Goal: Find specific page/section: Find specific page/section

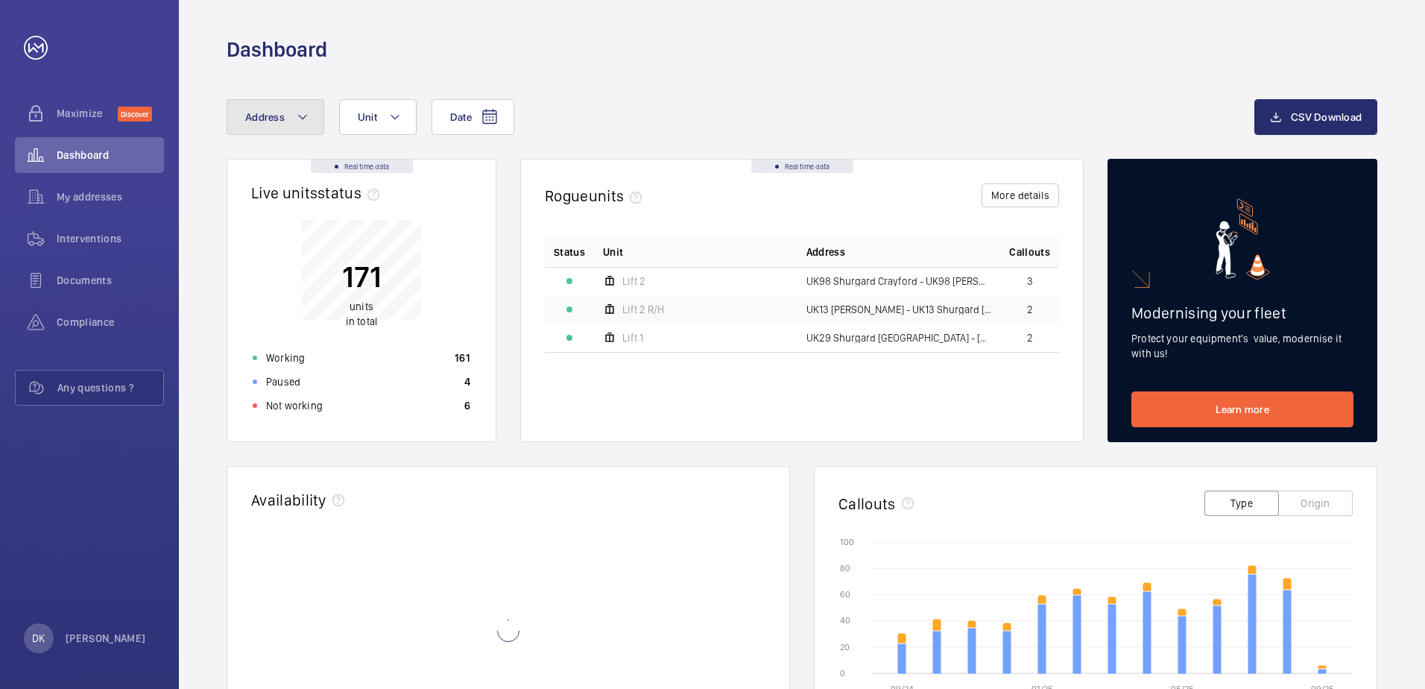
click at [259, 127] on button "Address" at bounding box center [276, 117] width 98 height 36
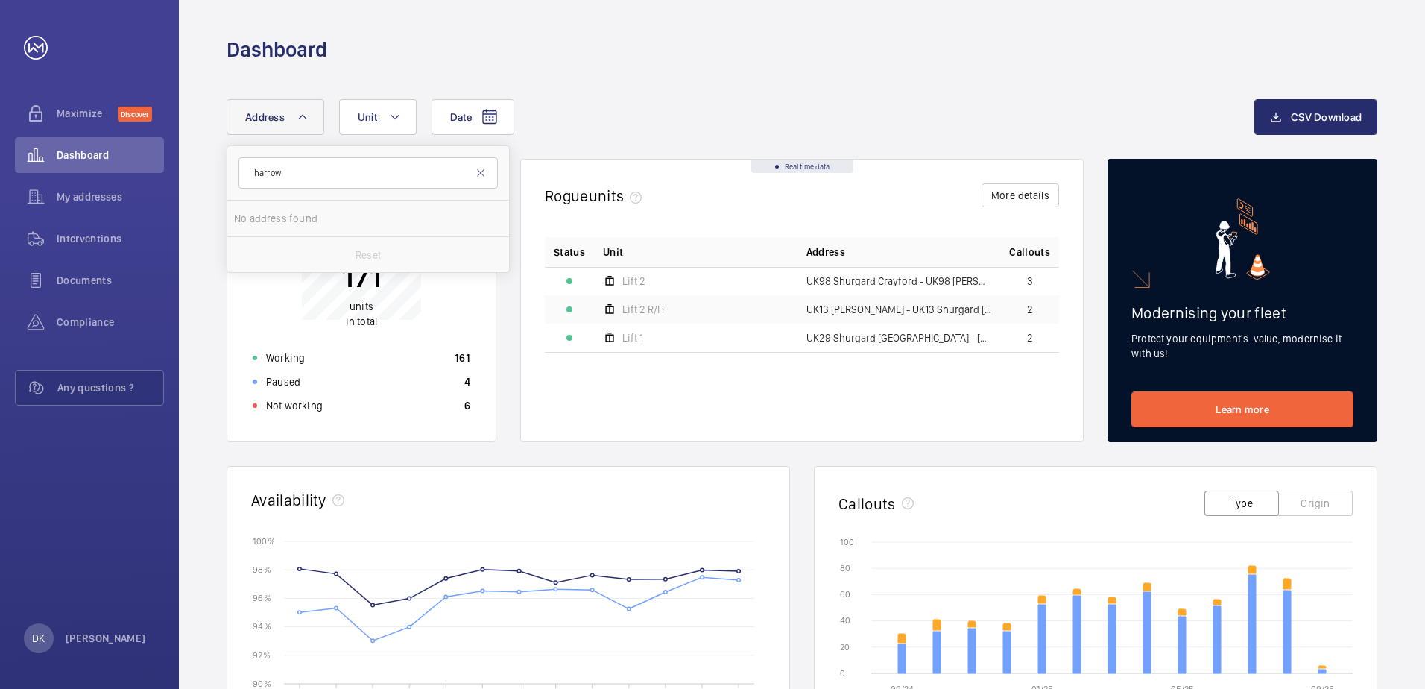
type input "harrow"
click at [397, 221] on span "UK21 Shurgard Hatch End - UK21 Shurgard Hatch End - [STREET_ADDRESS]" at bounding box center [369, 218] width 205 height 15
click at [264, 221] on input "UK21 Shurgard Hatch End - UK21 Shurgard Hatch End - [STREET_ADDRESS]" at bounding box center [249, 219] width 30 height 30
checkbox input "true"
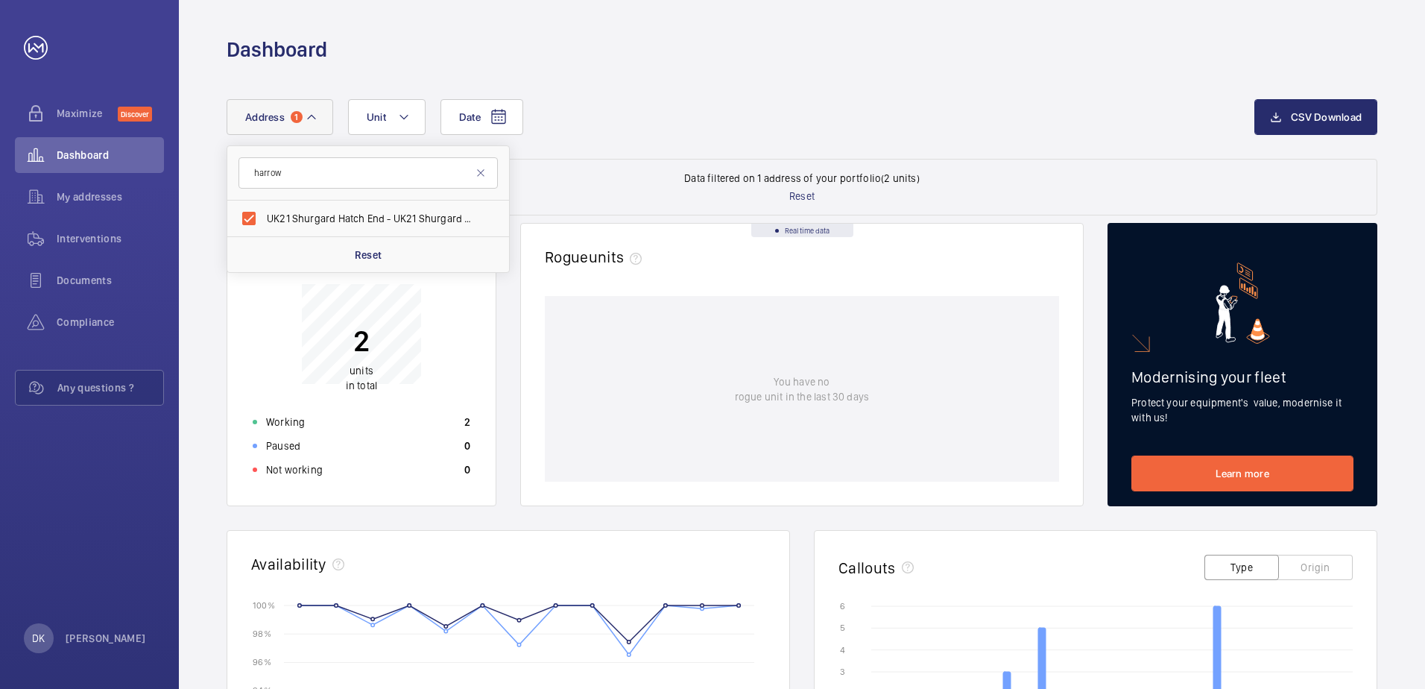
click at [555, 196] on wm-front-dashboard-filters-results "Data filtered on 1 address of your portfolio (2 units) Reset" at bounding box center [802, 187] width 1151 height 57
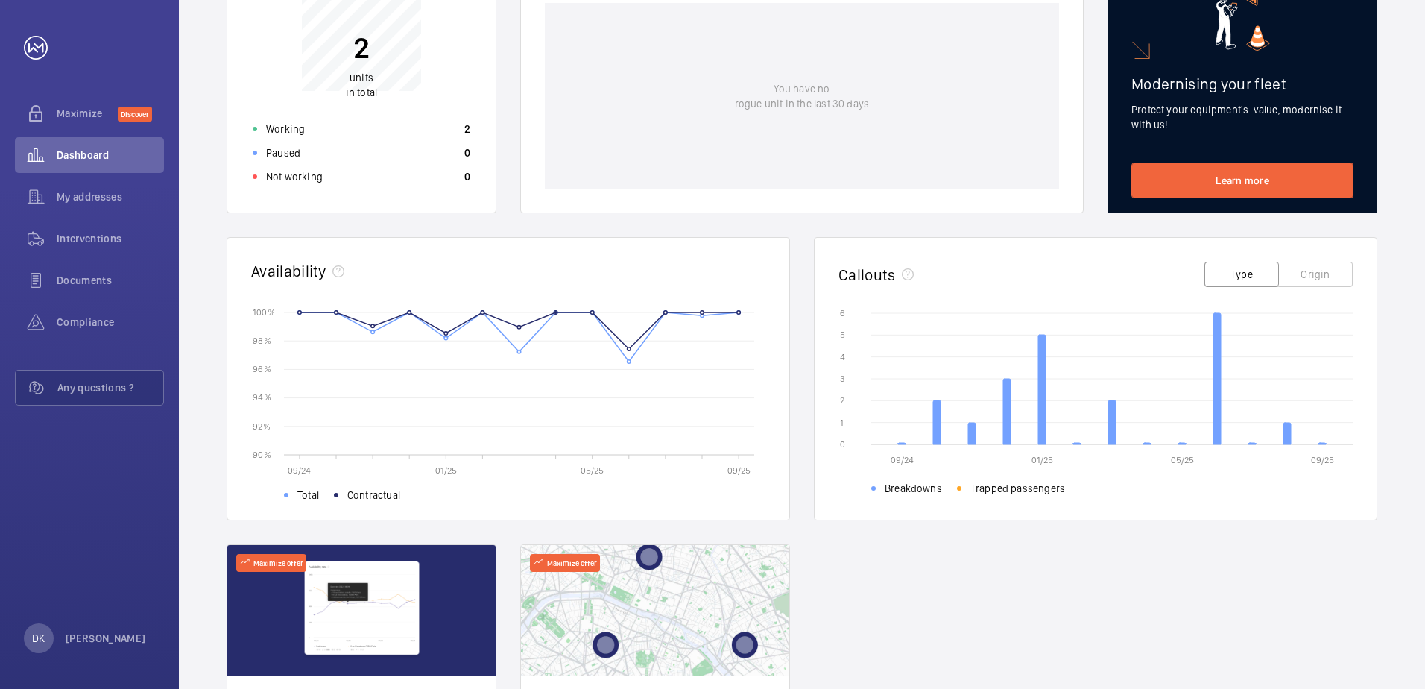
scroll to position [20, 0]
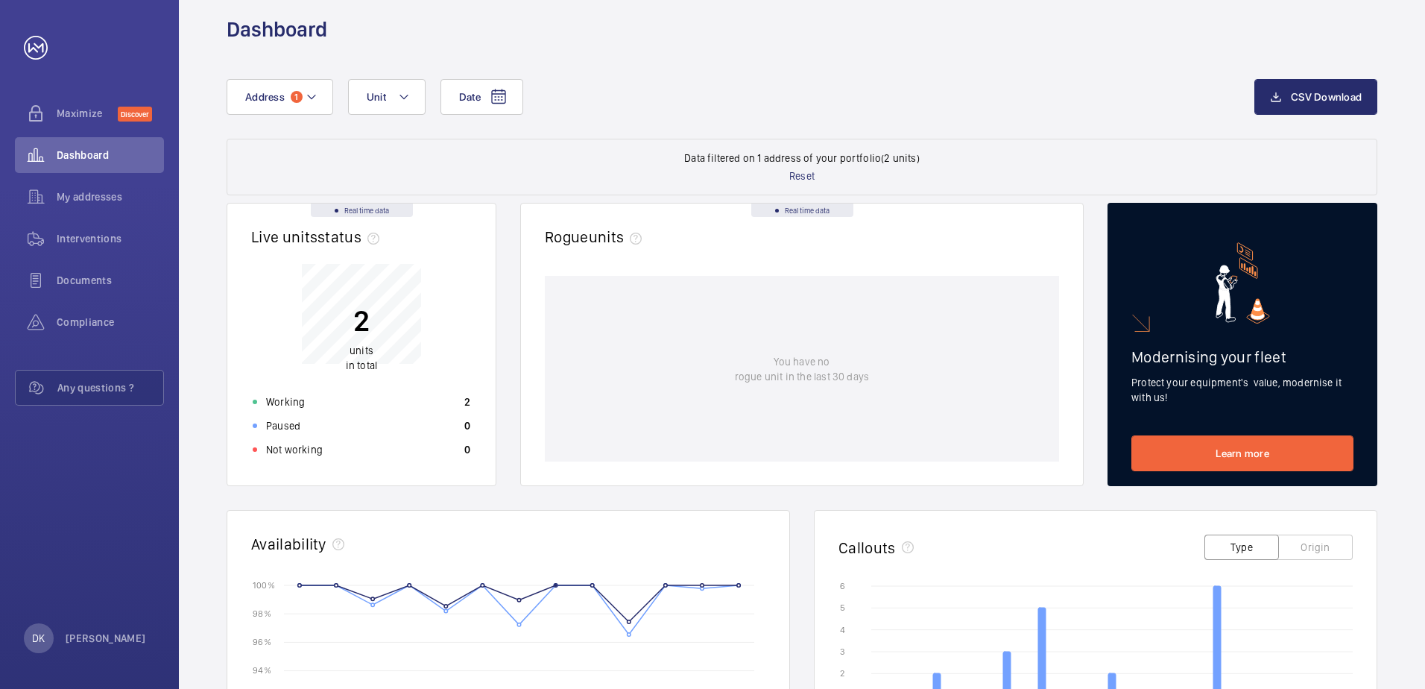
click at [366, 340] on div "2 units in total" at bounding box center [361, 330] width 31 height 86
click at [292, 398] on p "Working" at bounding box center [285, 401] width 39 height 15
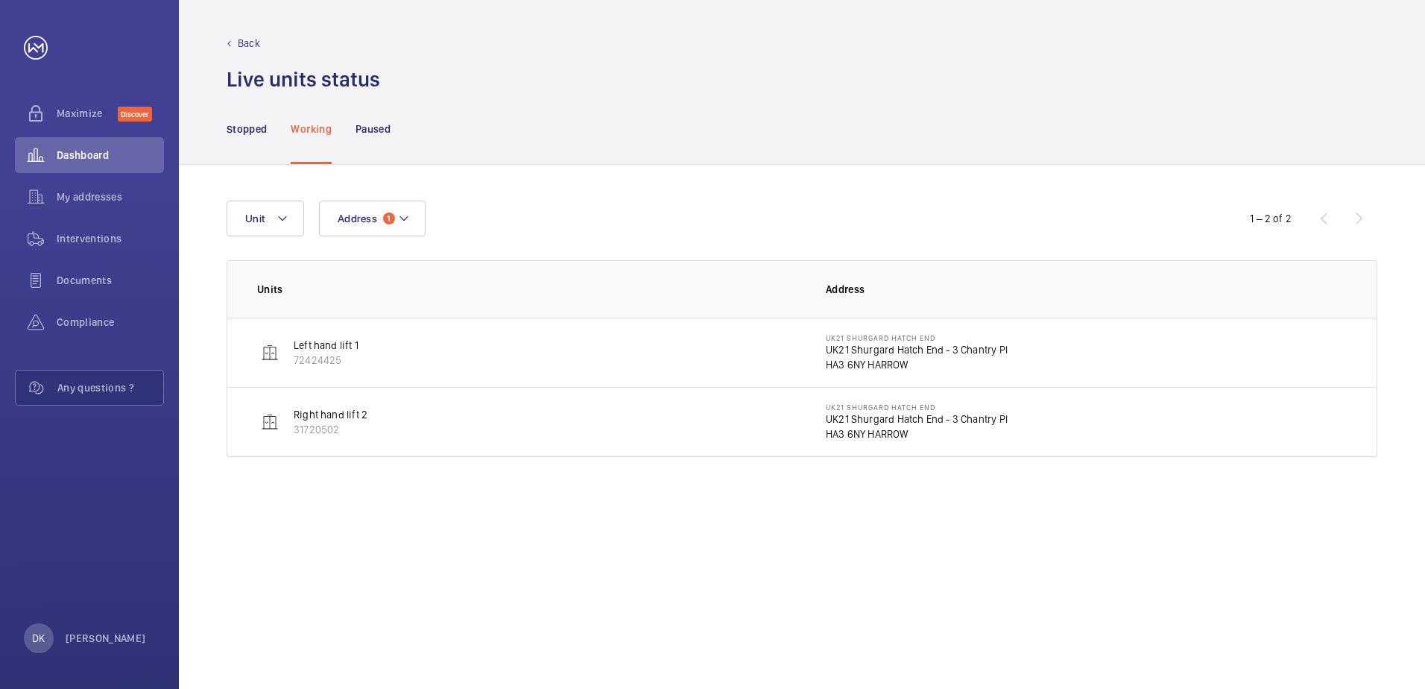
click at [338, 344] on p "Left hand lift 1" at bounding box center [326, 345] width 65 height 15
click at [316, 349] on p "Left hand lift 1" at bounding box center [326, 345] width 65 height 15
click at [265, 357] on img at bounding box center [270, 353] width 18 height 18
click at [400, 367] on td "Left hand lift 1 72424425" at bounding box center [514, 352] width 575 height 69
click at [905, 346] on p "UK21 Shurgard Hatch End - 3 Chantry Pl" at bounding box center [917, 349] width 182 height 15
